Goal: Task Accomplishment & Management: Manage account settings

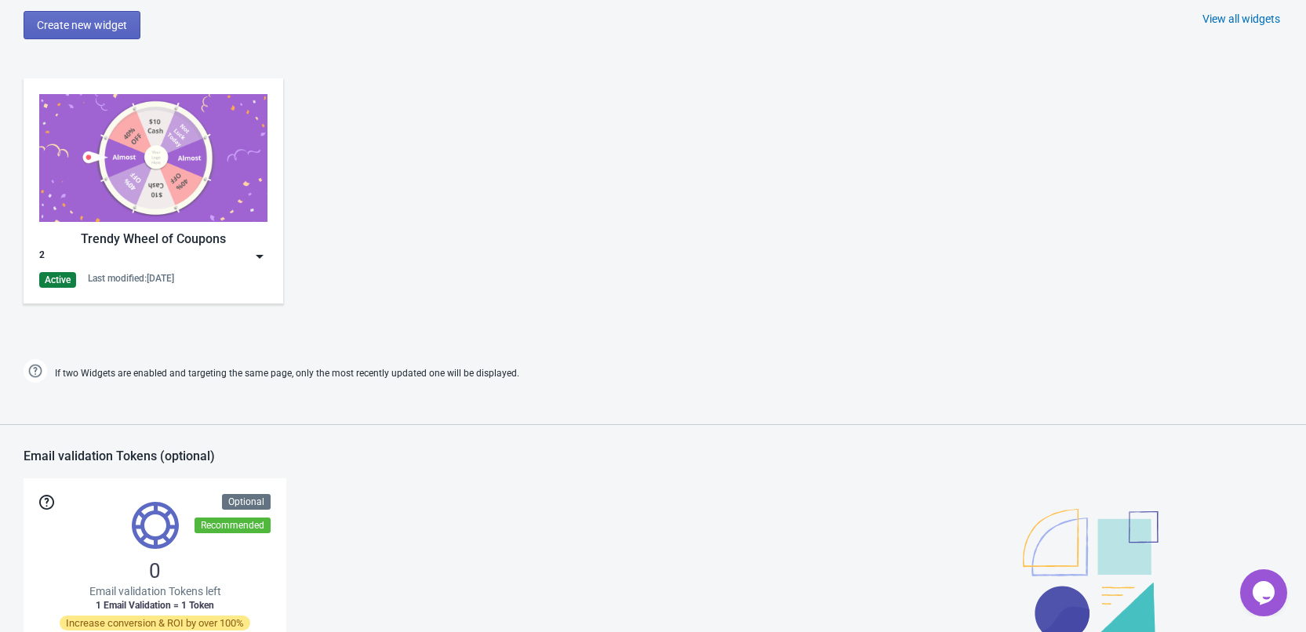
scroll to position [1020, 0]
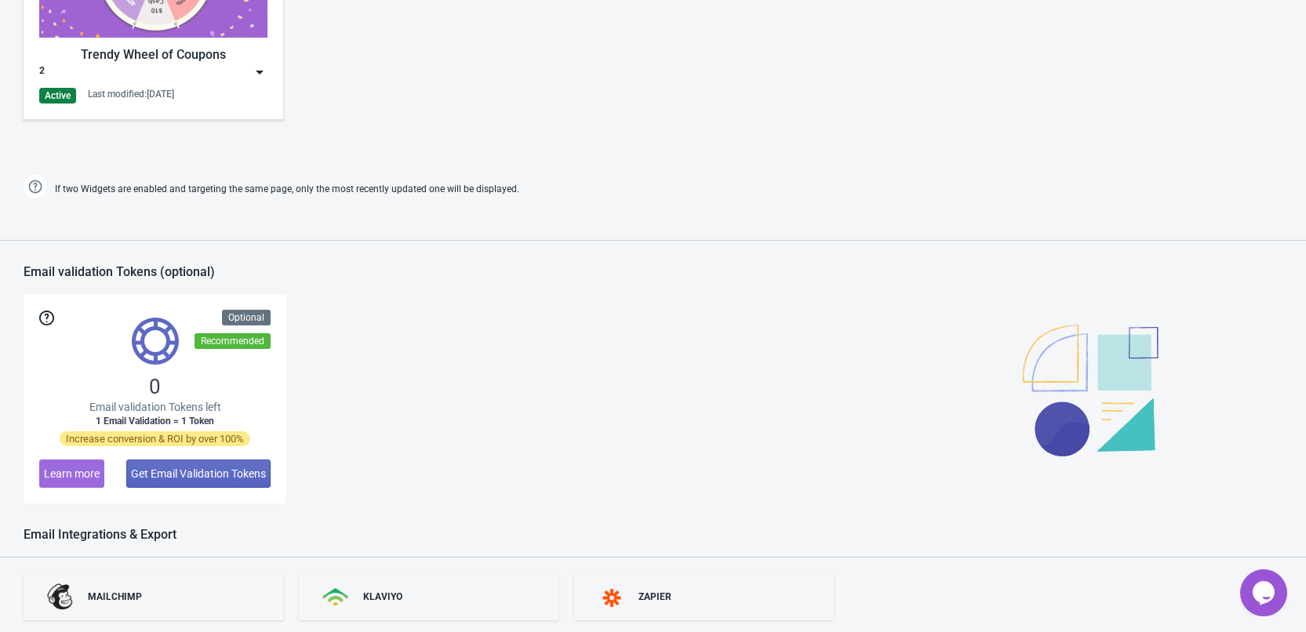
click at [248, 86] on div "Trendy Wheel of Coupons 2 Active Last modified: [DATE]" at bounding box center [153, 7] width 228 height 194
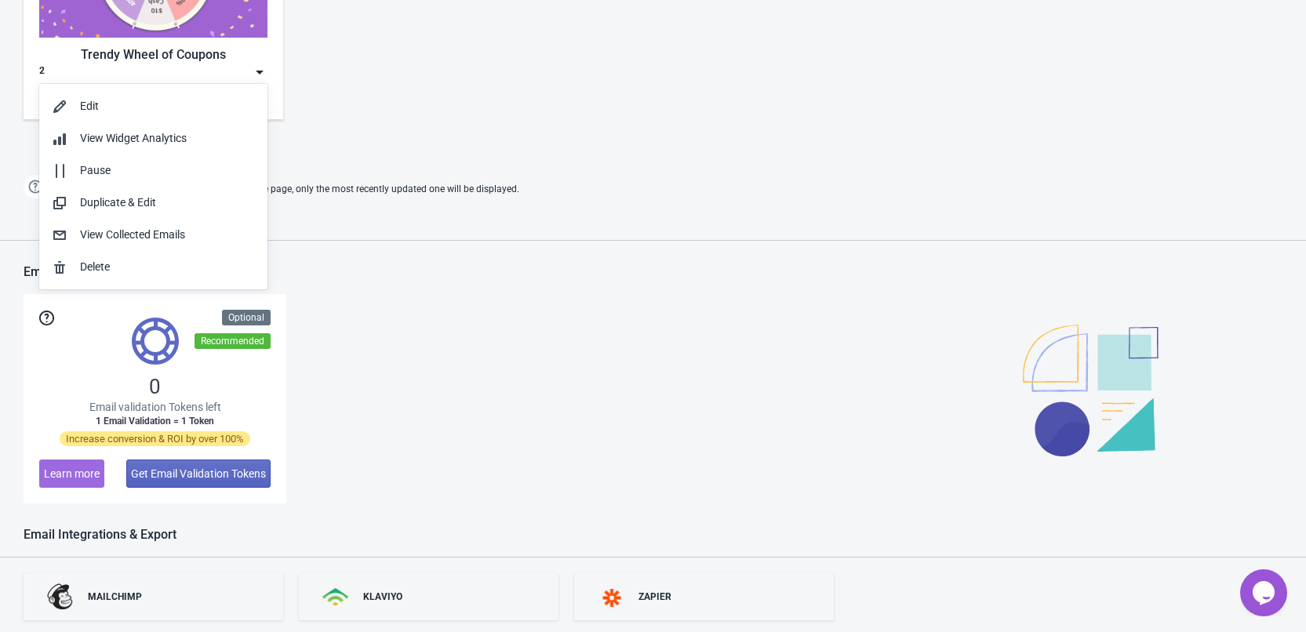
click at [611, 184] on div "If two Widgets are enabled and targeting the same page, only the most recently …" at bounding box center [653, 190] width 1275 height 26
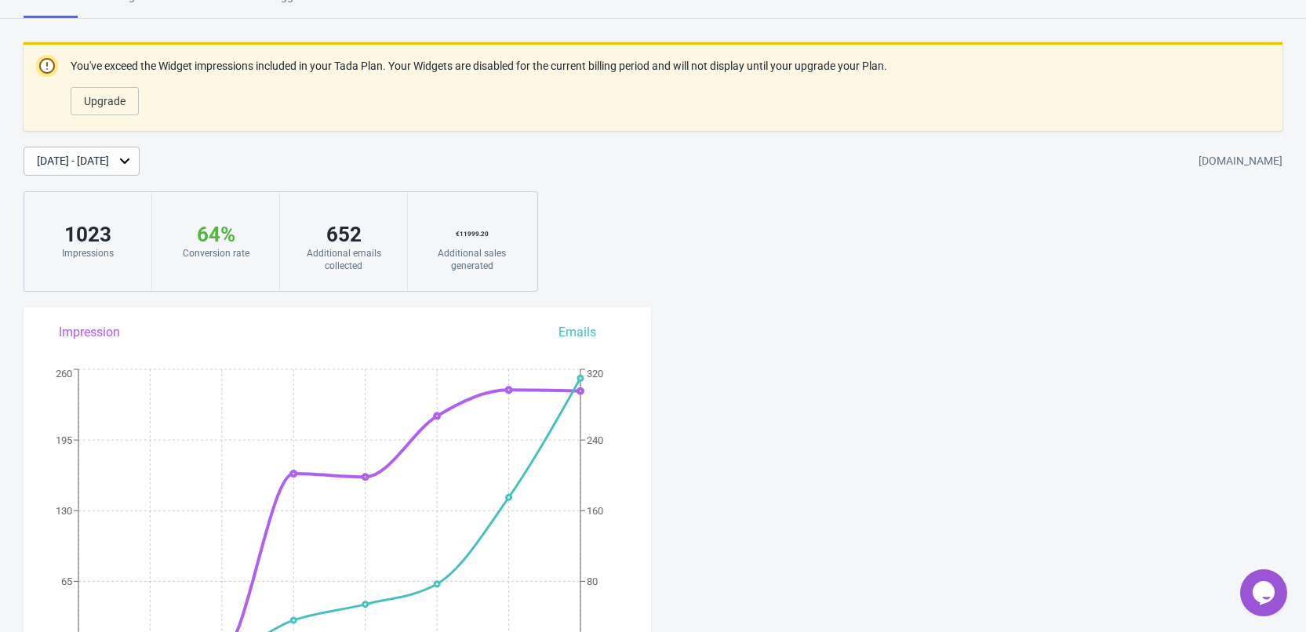
scroll to position [0, 0]
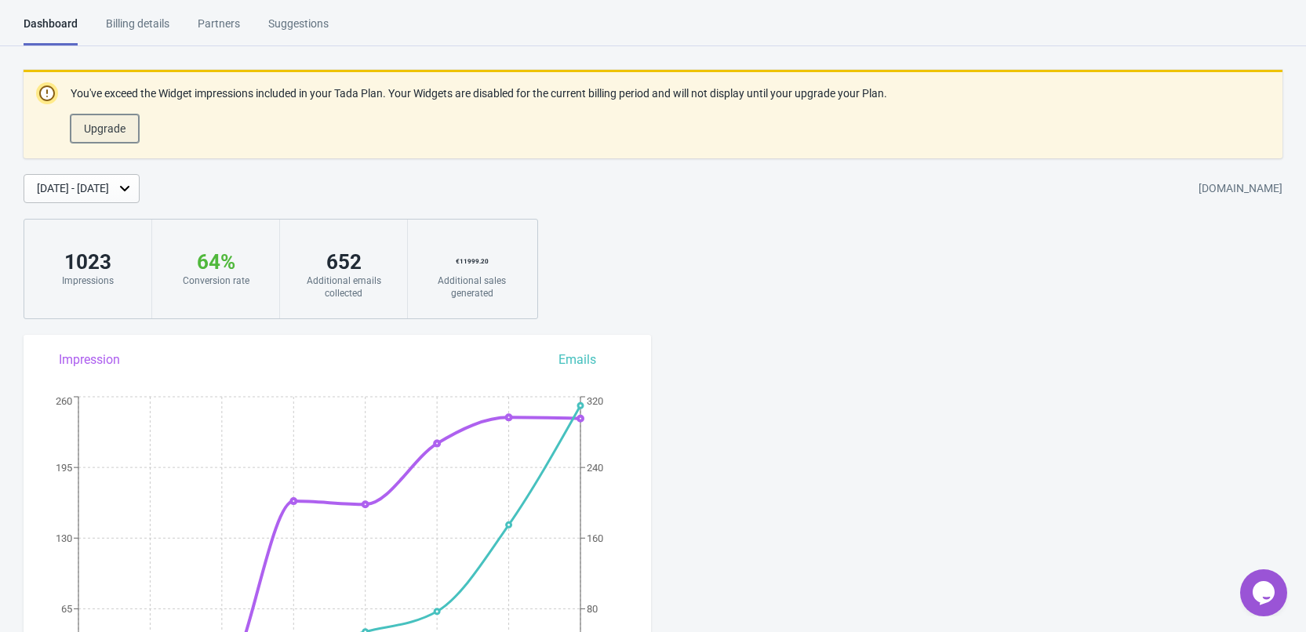
click at [111, 128] on span "Upgrade" at bounding box center [105, 128] width 42 height 13
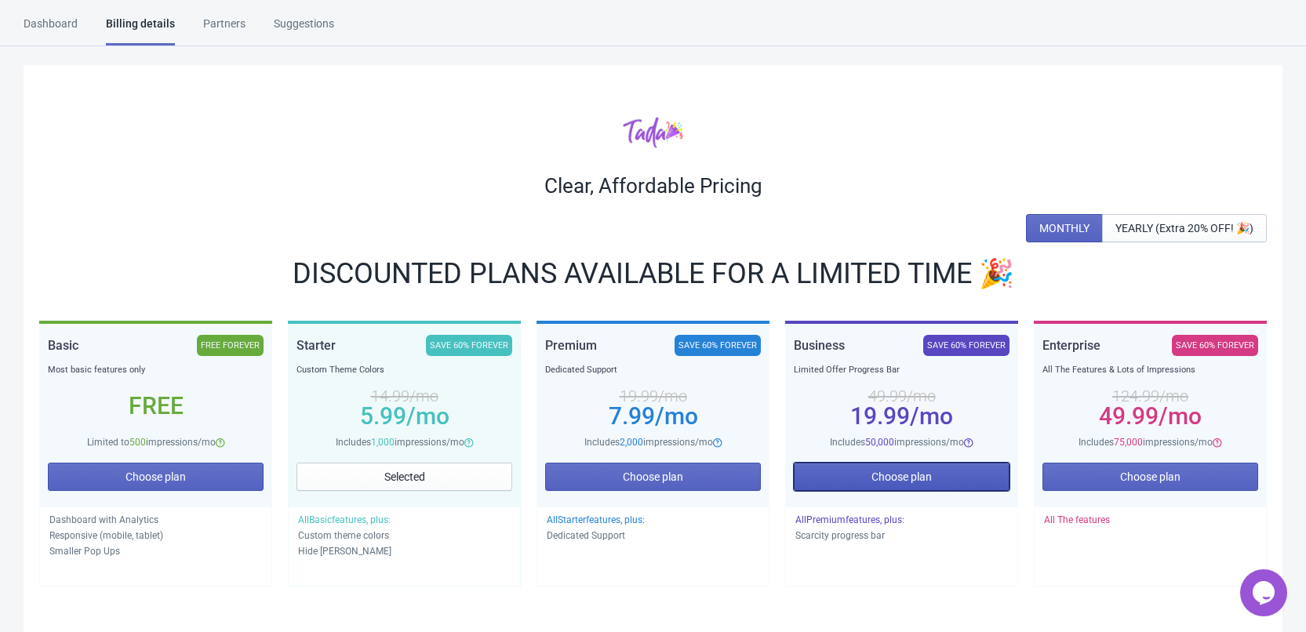
click at [987, 484] on button "Choose plan" at bounding box center [902, 477] width 216 height 28
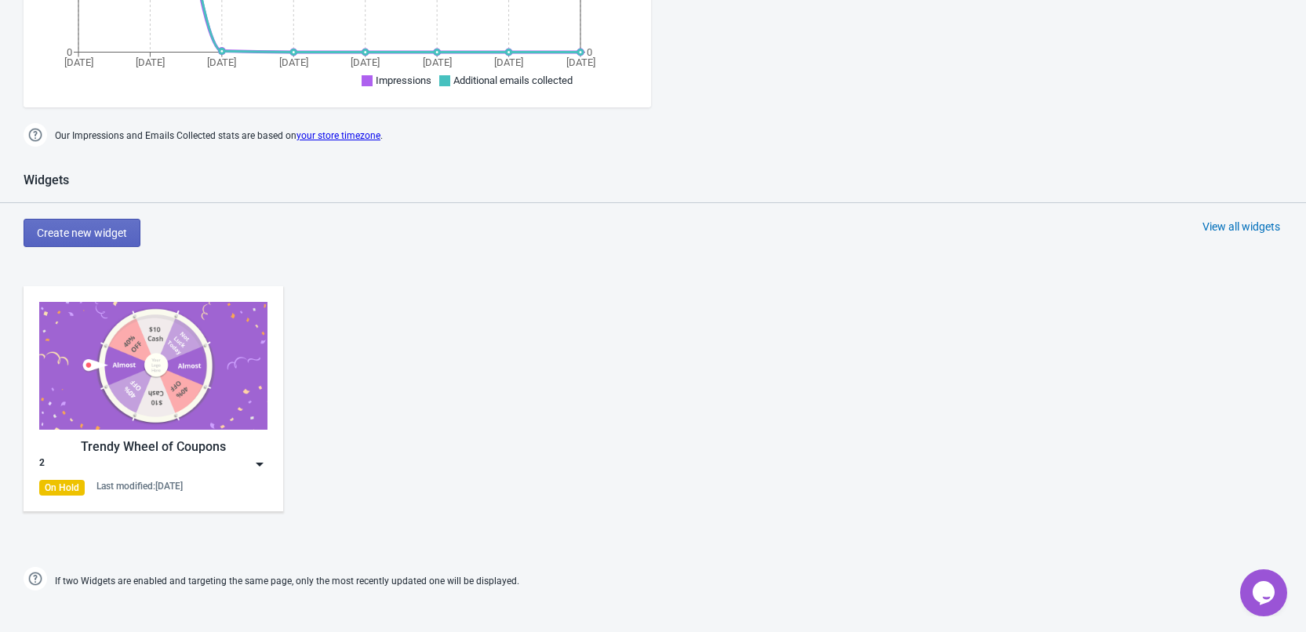
scroll to position [706, 0]
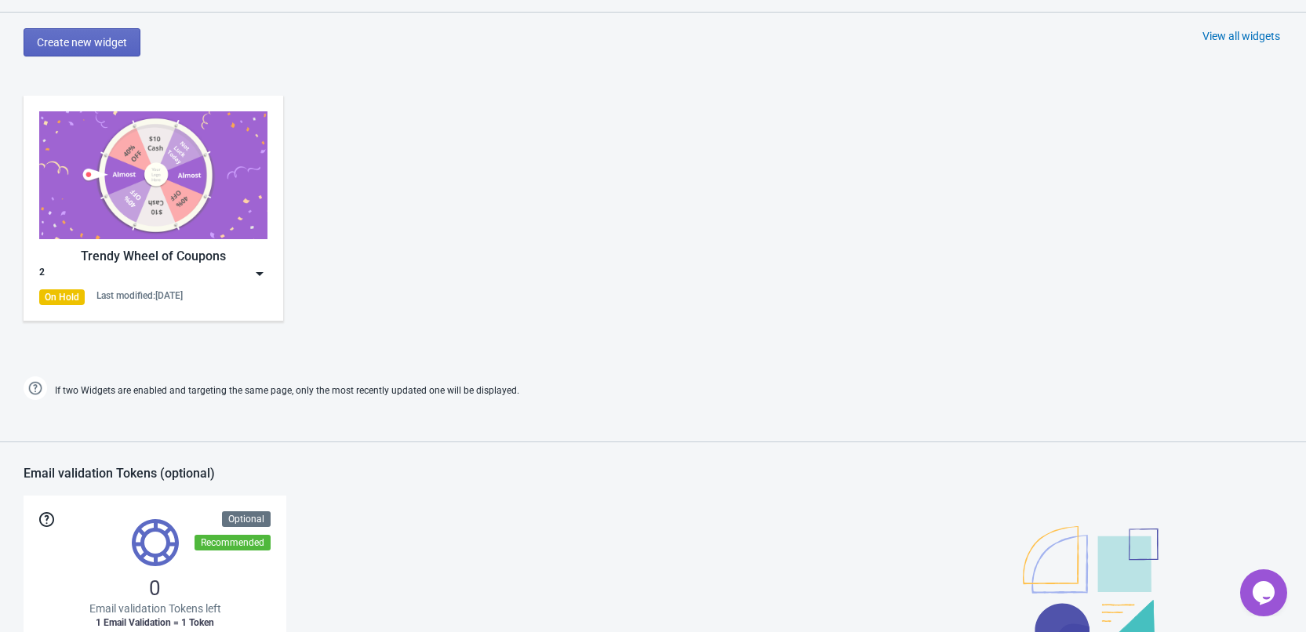
click at [210, 282] on div "Trendy Wheel of Coupons 2 On Hold Last modified: 15.8.2025" at bounding box center [153, 208] width 228 height 194
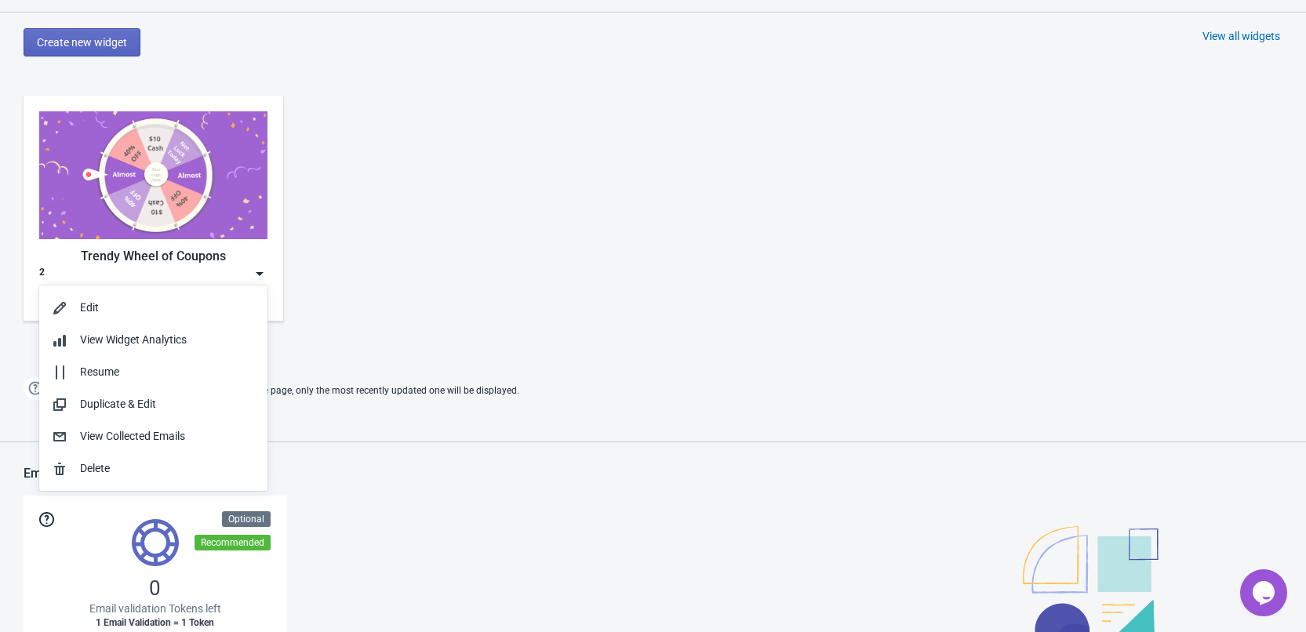
click at [450, 335] on div "Trendy Wheel of Coupons 2 On Hold Last modified: 15.8.2025" at bounding box center [653, 221] width 1306 height 282
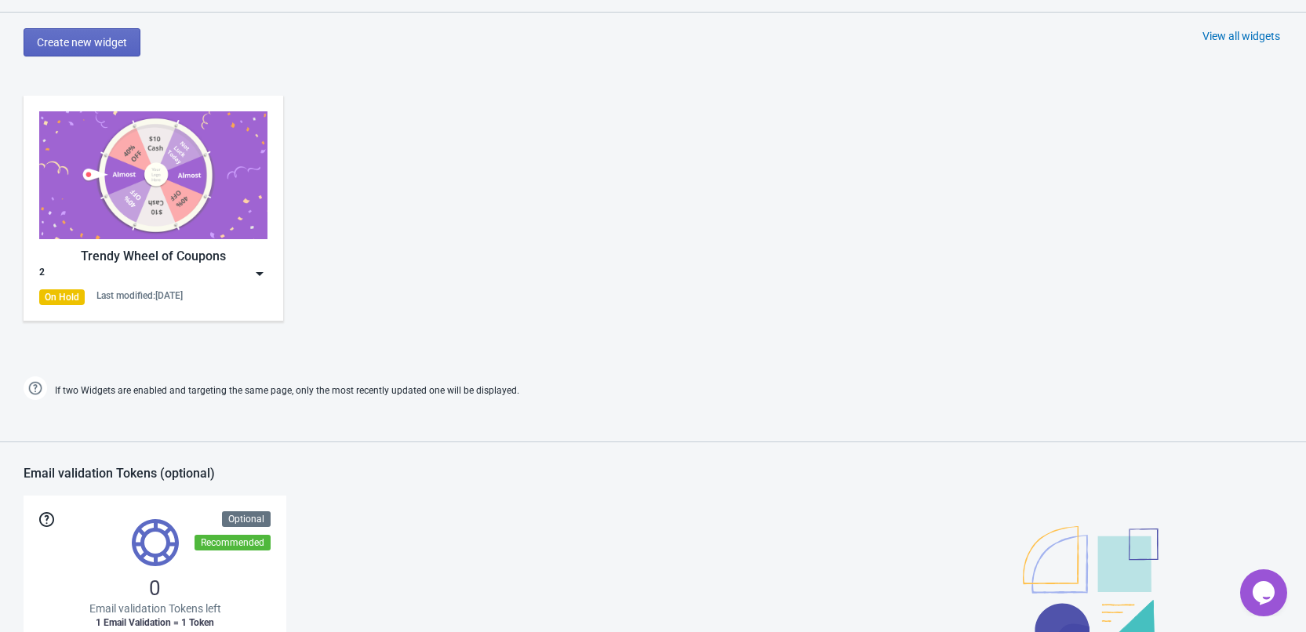
click at [229, 264] on div "Trendy Wheel of Coupons" at bounding box center [153, 256] width 228 height 19
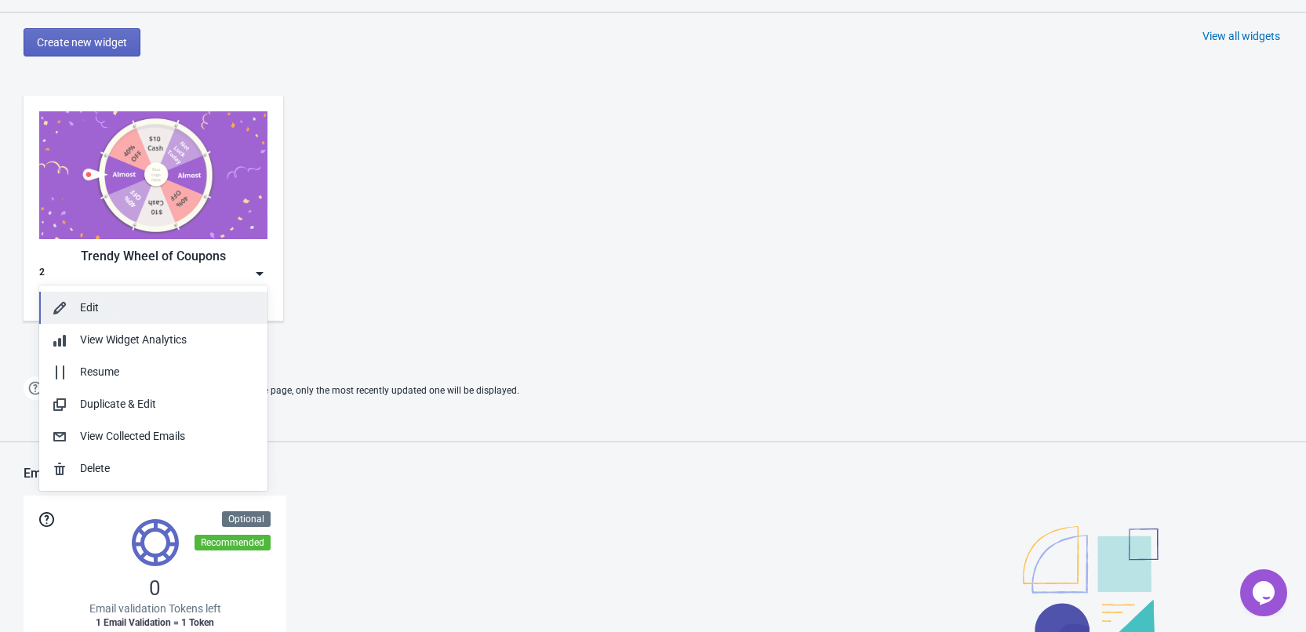
click at [184, 314] on div "Edit" at bounding box center [167, 308] width 175 height 16
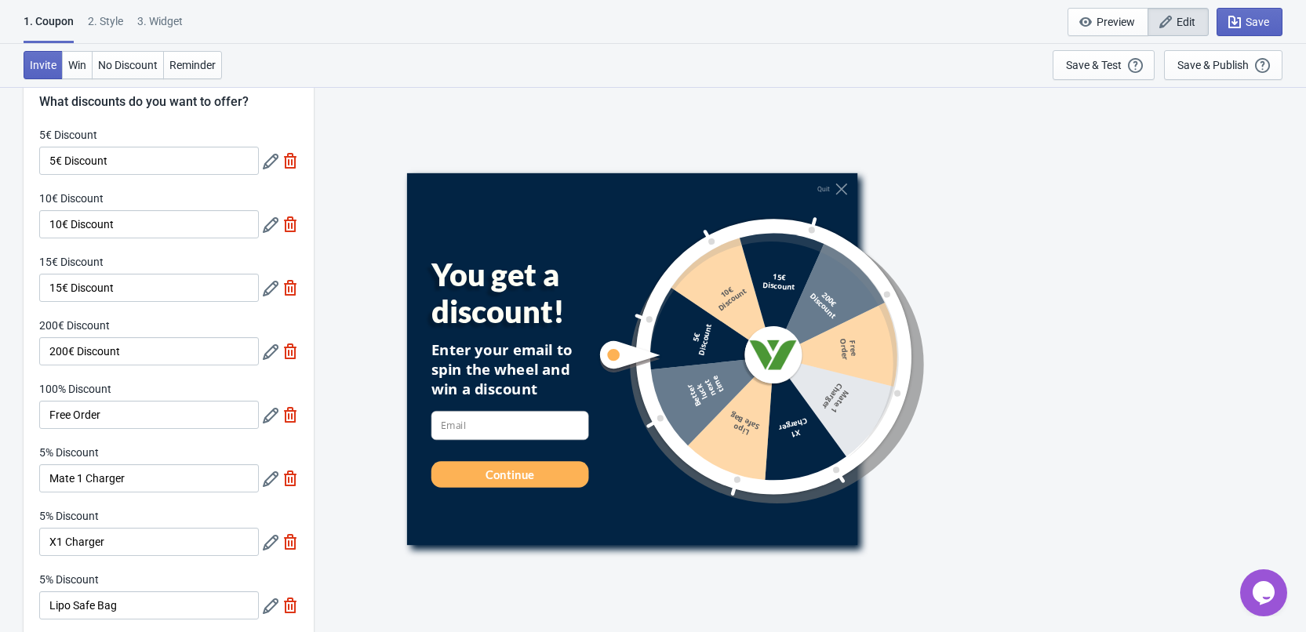
scroll to position [78, 0]
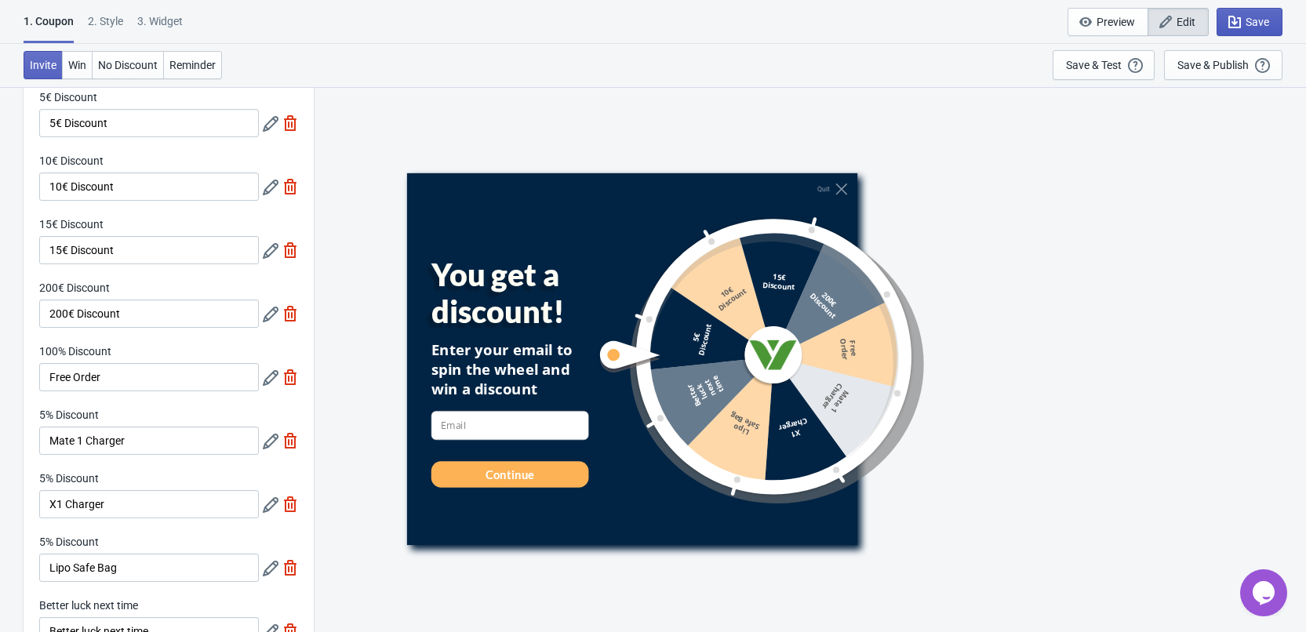
click at [1259, 13] on button "Save" at bounding box center [1250, 22] width 66 height 28
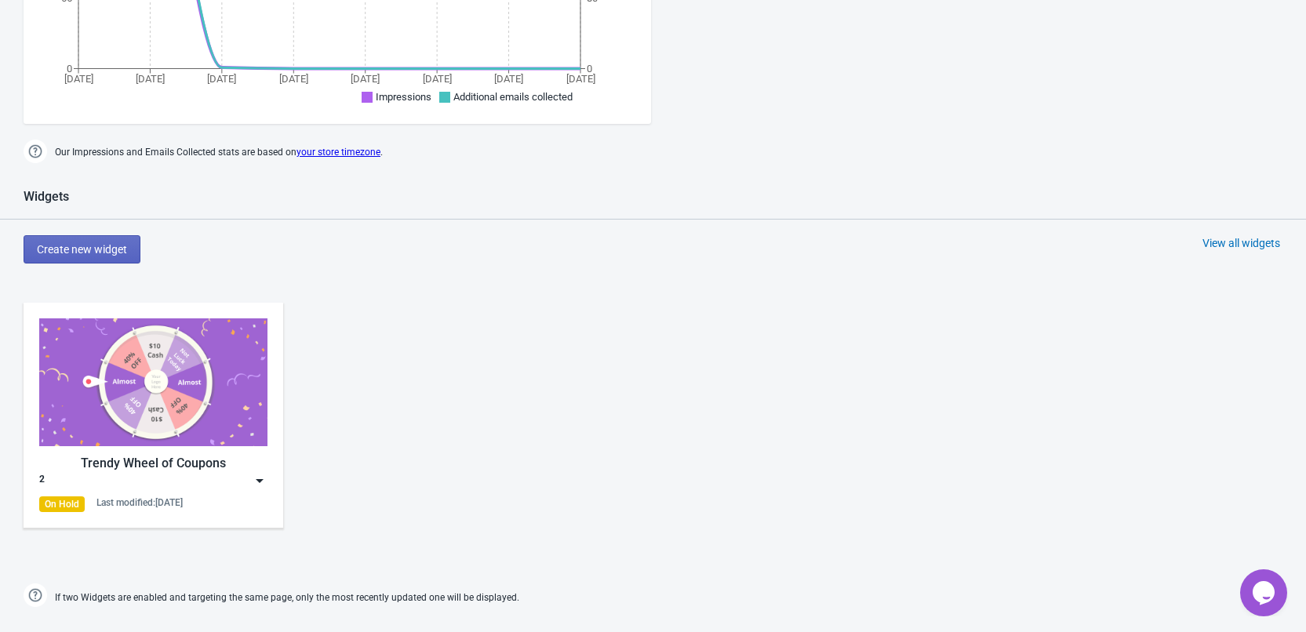
scroll to position [636, 0]
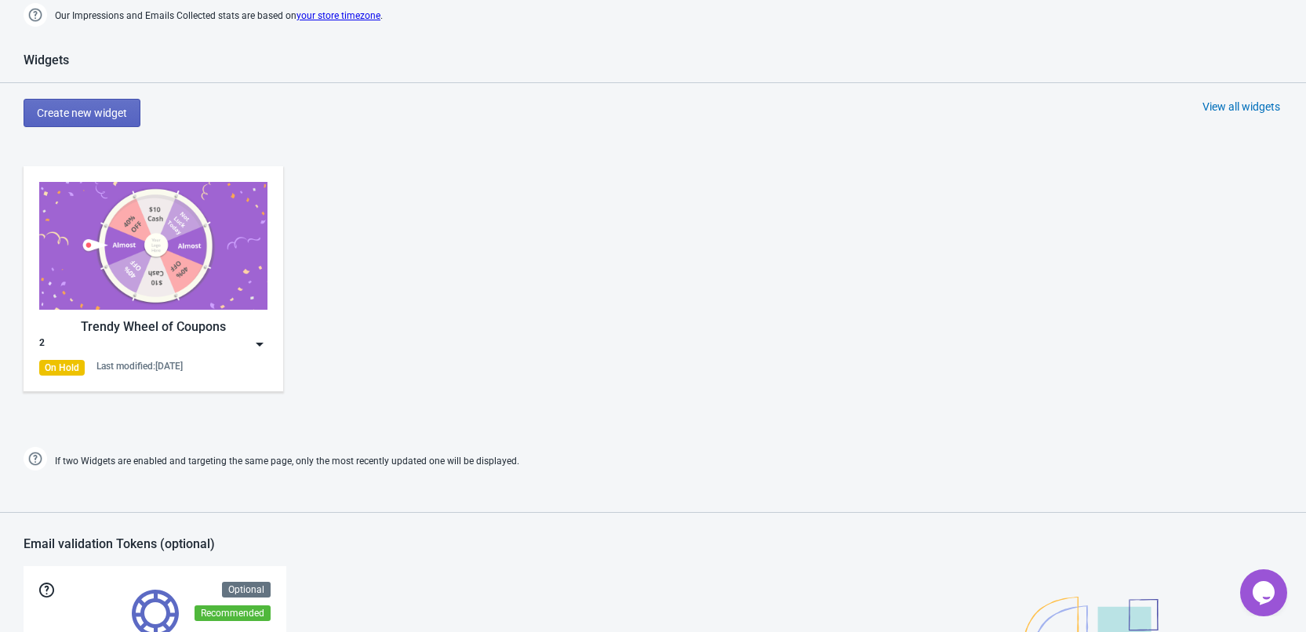
click at [264, 346] on img at bounding box center [260, 345] width 16 height 16
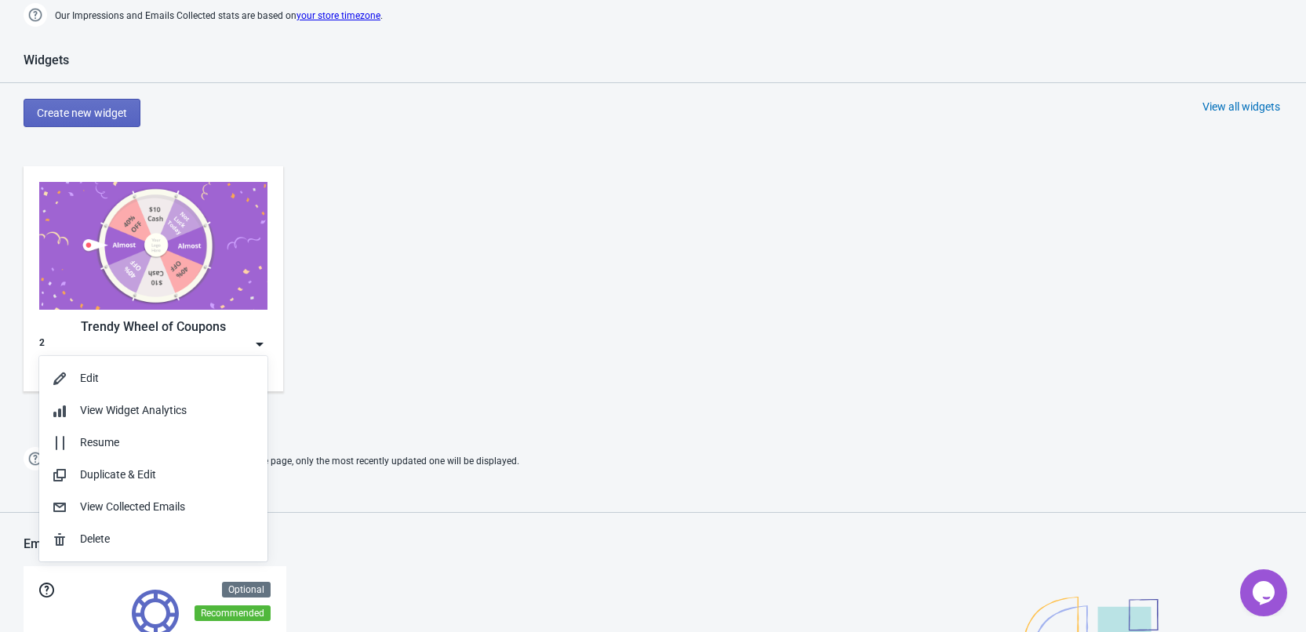
click at [264, 346] on img at bounding box center [260, 345] width 16 height 16
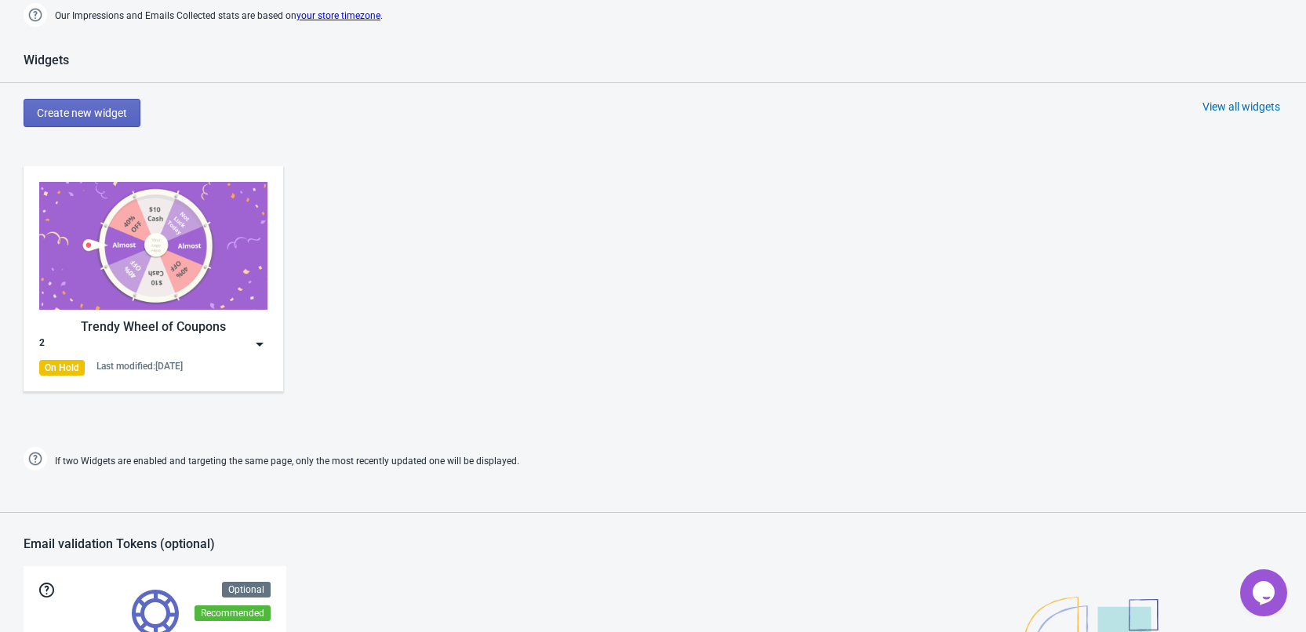
click at [460, 392] on div "Trendy Wheel of Coupons 2 On Hold Last modified: 25.8.2025" at bounding box center [653, 292] width 1306 height 282
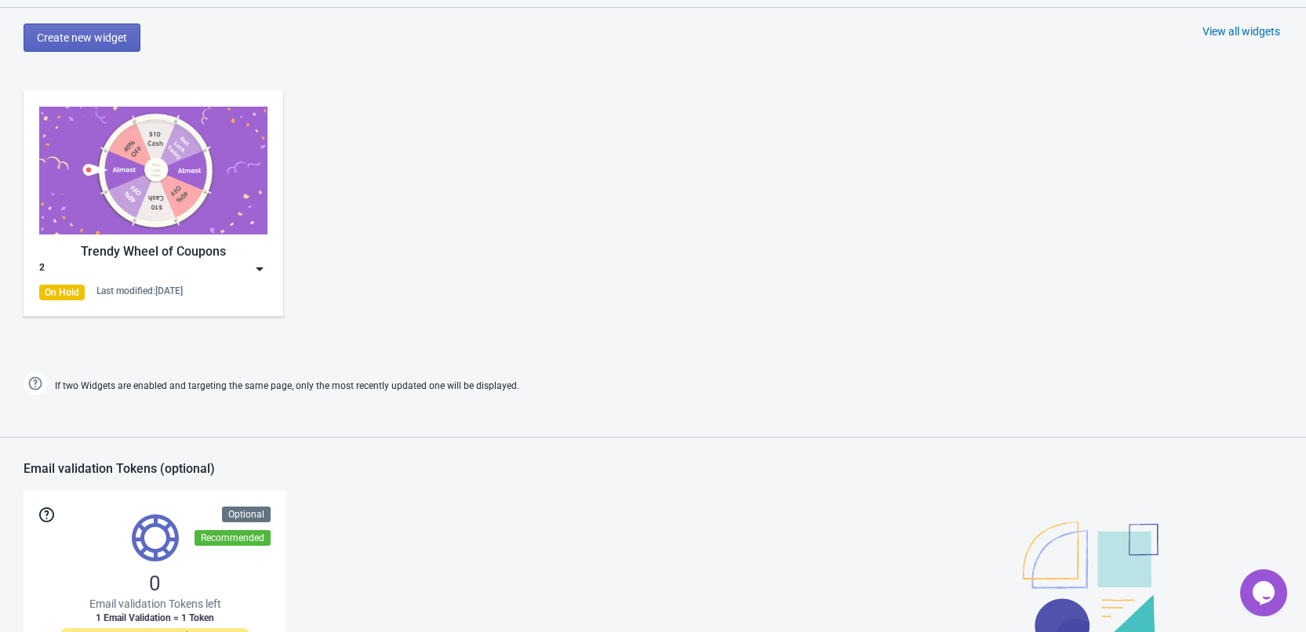
scroll to position [560, 0]
